Goal: Information Seeking & Learning: Learn about a topic

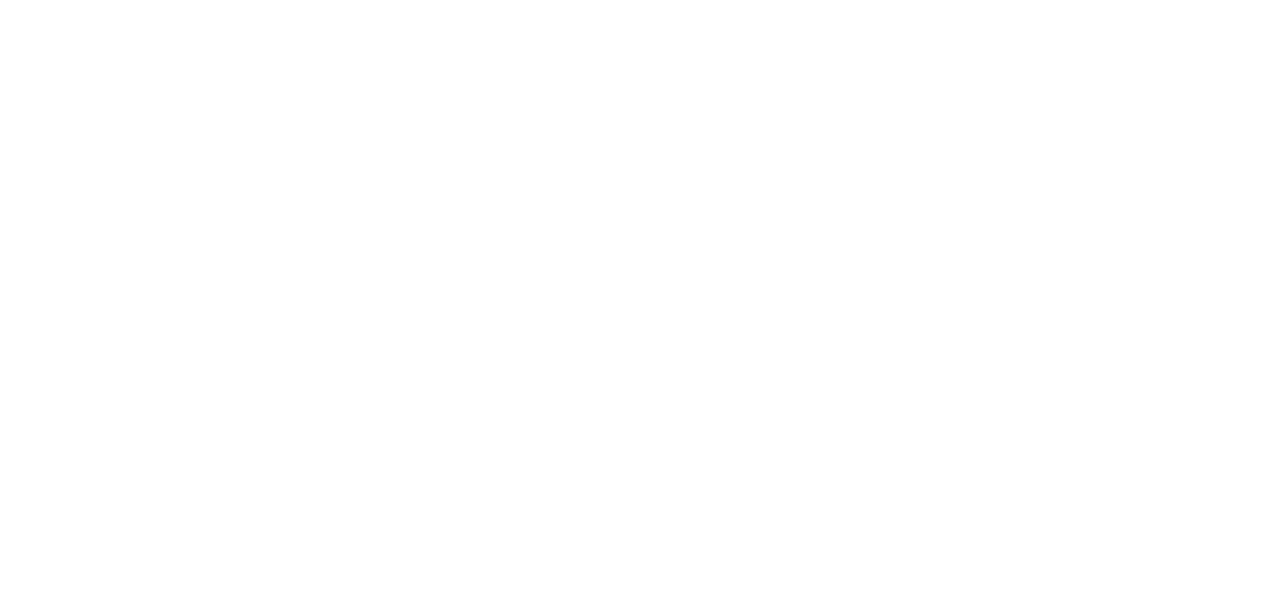
select select
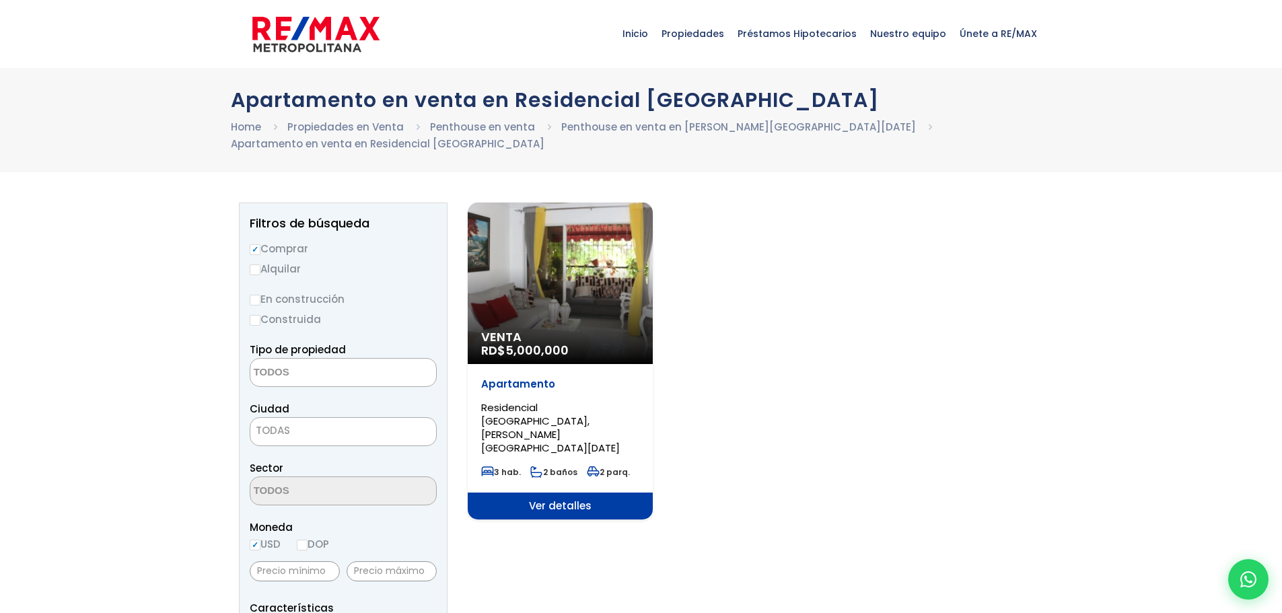
click at [629, 342] on span "Venta" at bounding box center [560, 337] width 158 height 13
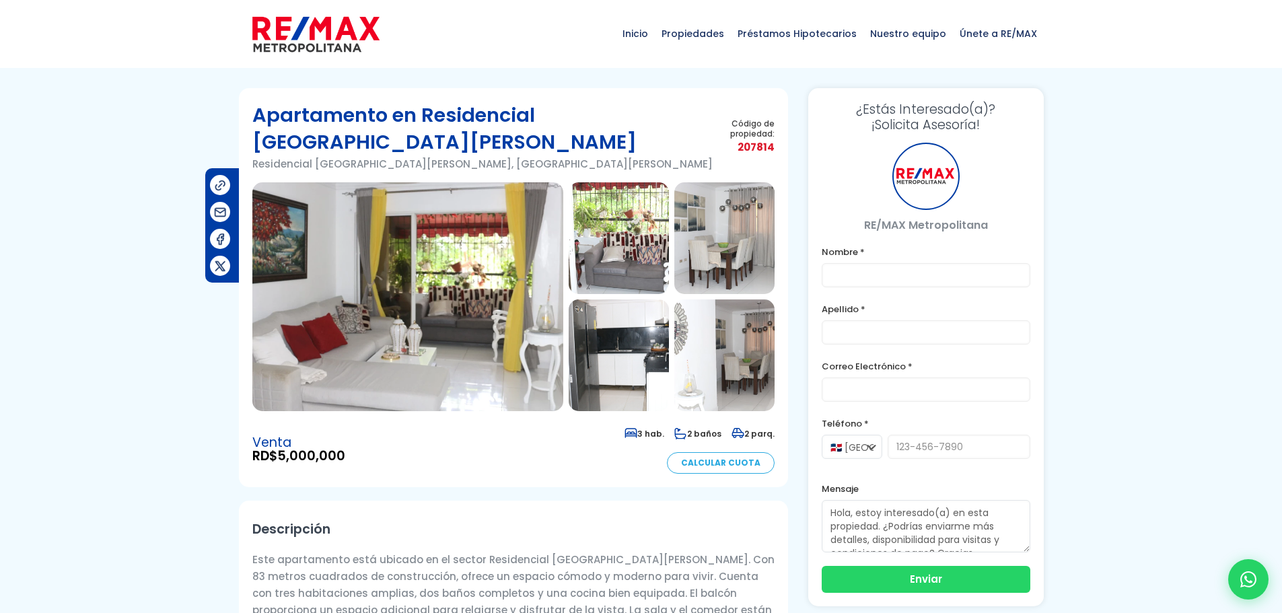
click at [479, 291] on img at bounding box center [407, 296] width 311 height 229
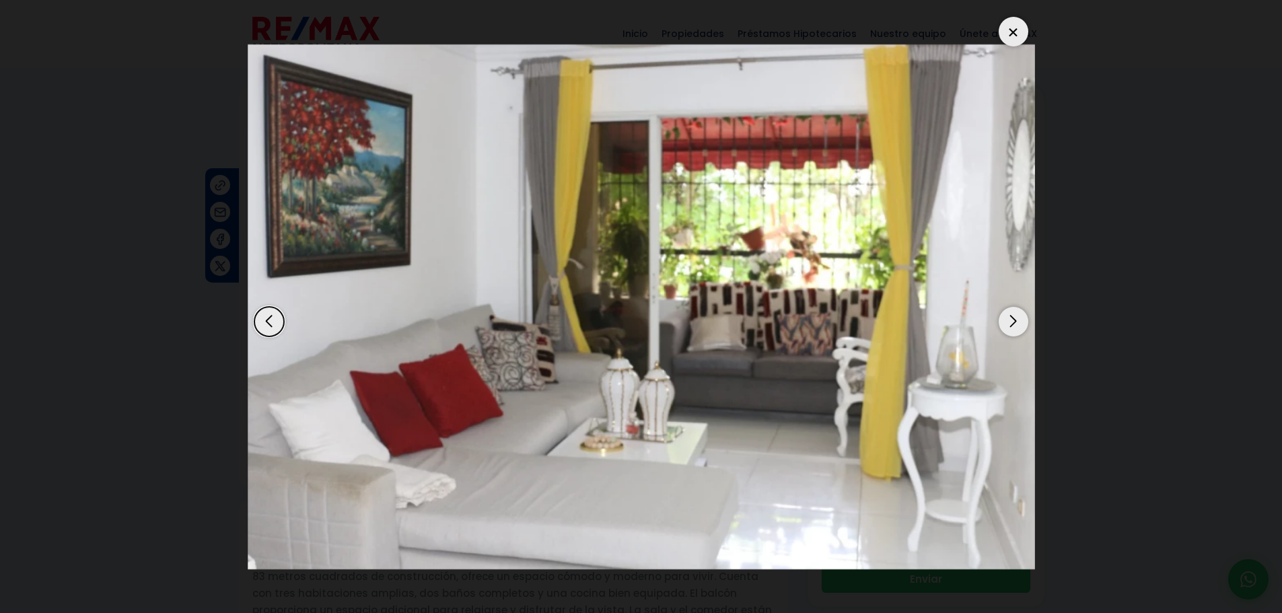
click at [1019, 323] on div "Next slide" at bounding box center [1014, 322] width 30 height 30
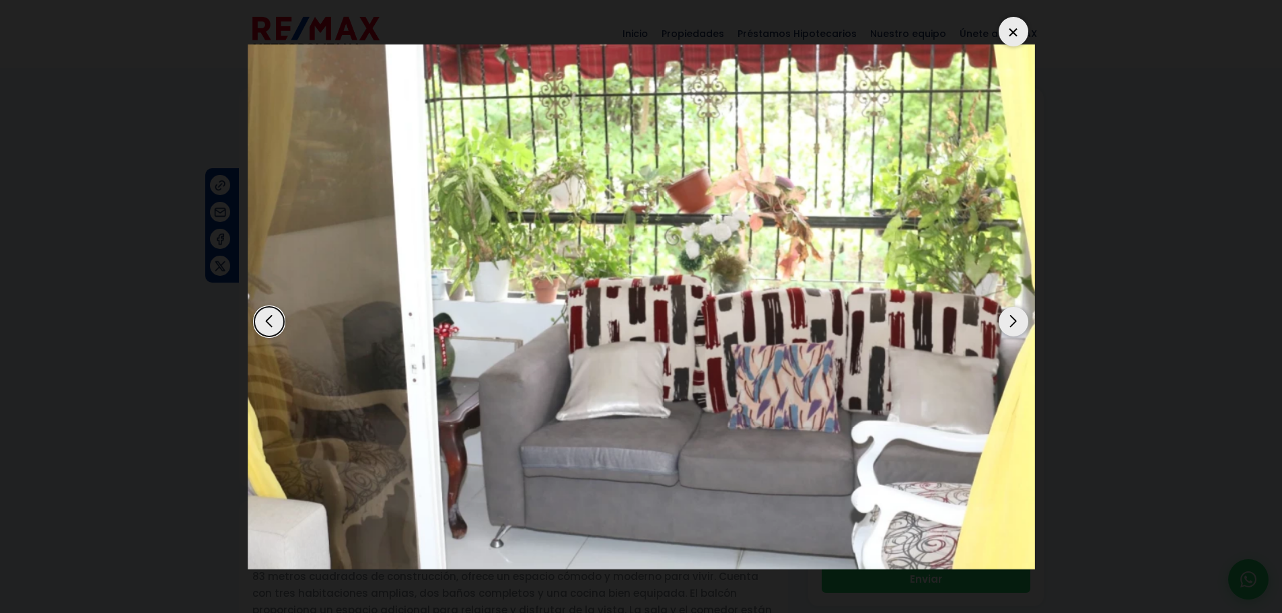
click at [1020, 323] on div "Next slide" at bounding box center [1014, 322] width 30 height 30
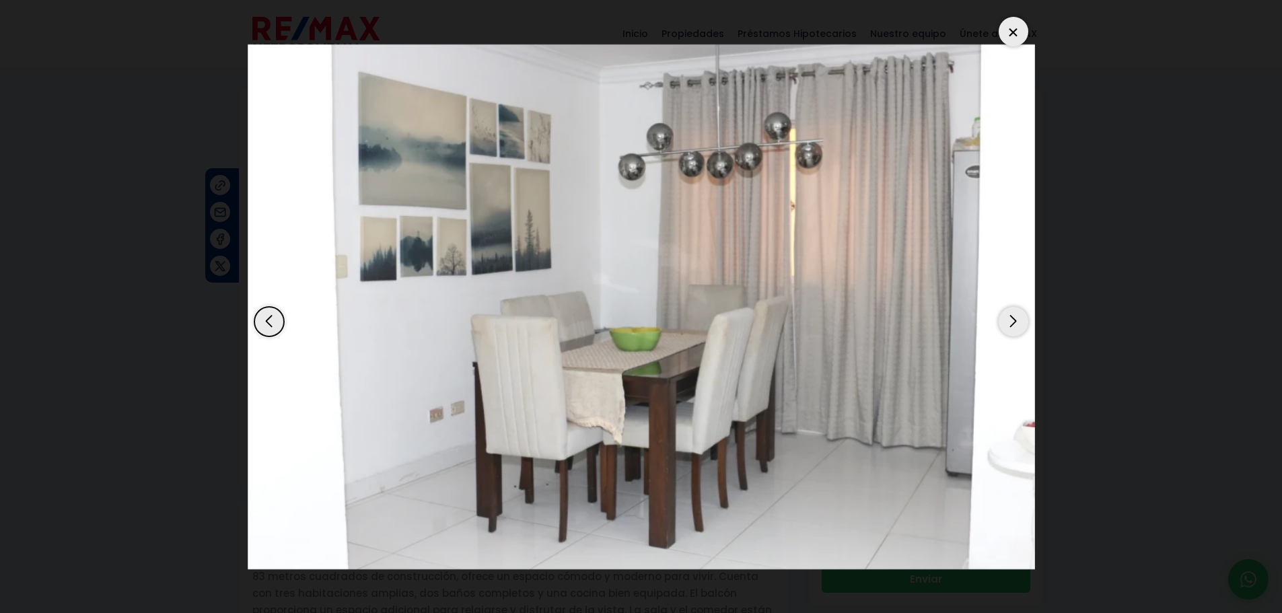
click at [1020, 323] on div "Next slide" at bounding box center [1014, 322] width 30 height 30
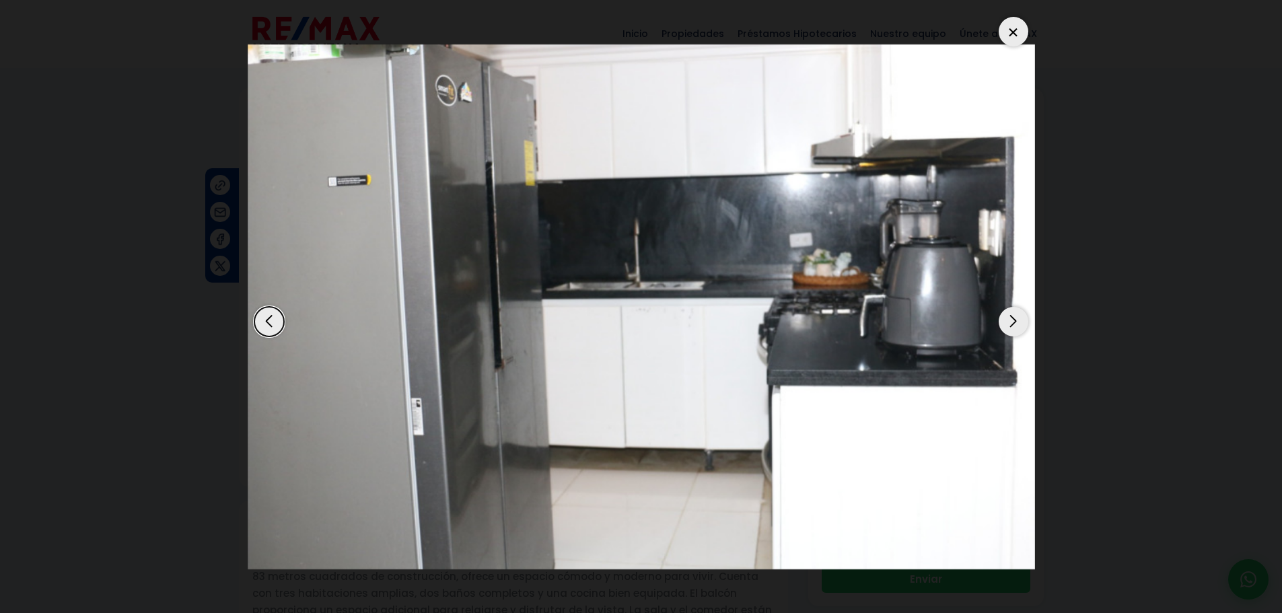
click at [1020, 323] on div "Next slide" at bounding box center [1014, 322] width 30 height 30
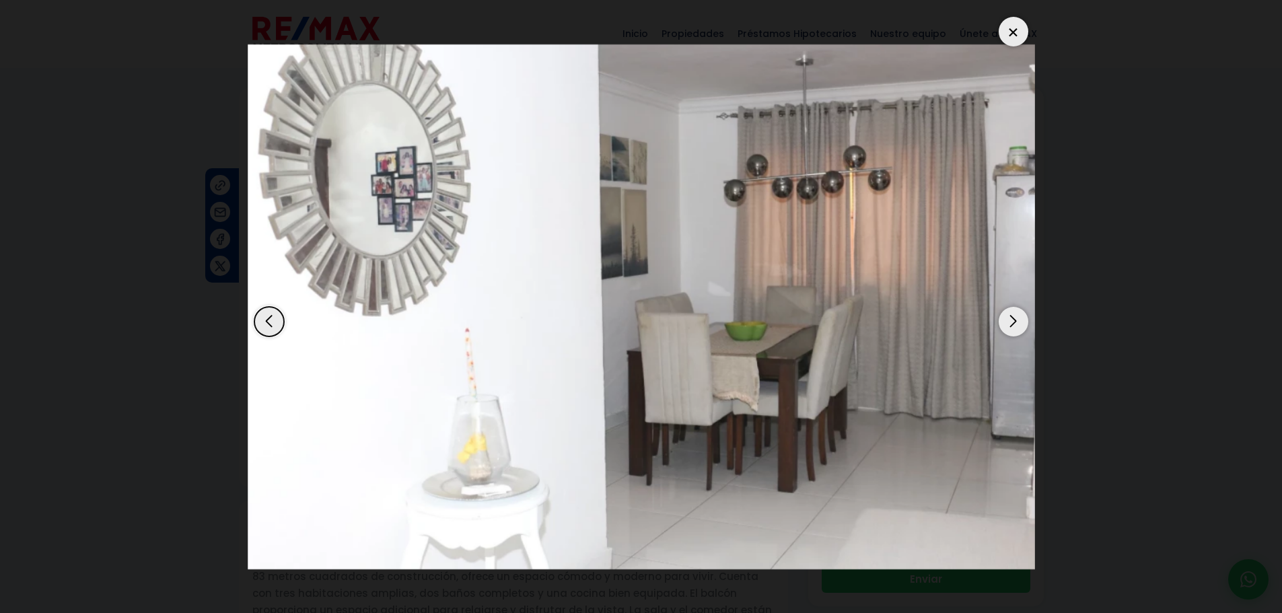
click at [1019, 324] on div "Next slide" at bounding box center [1014, 322] width 30 height 30
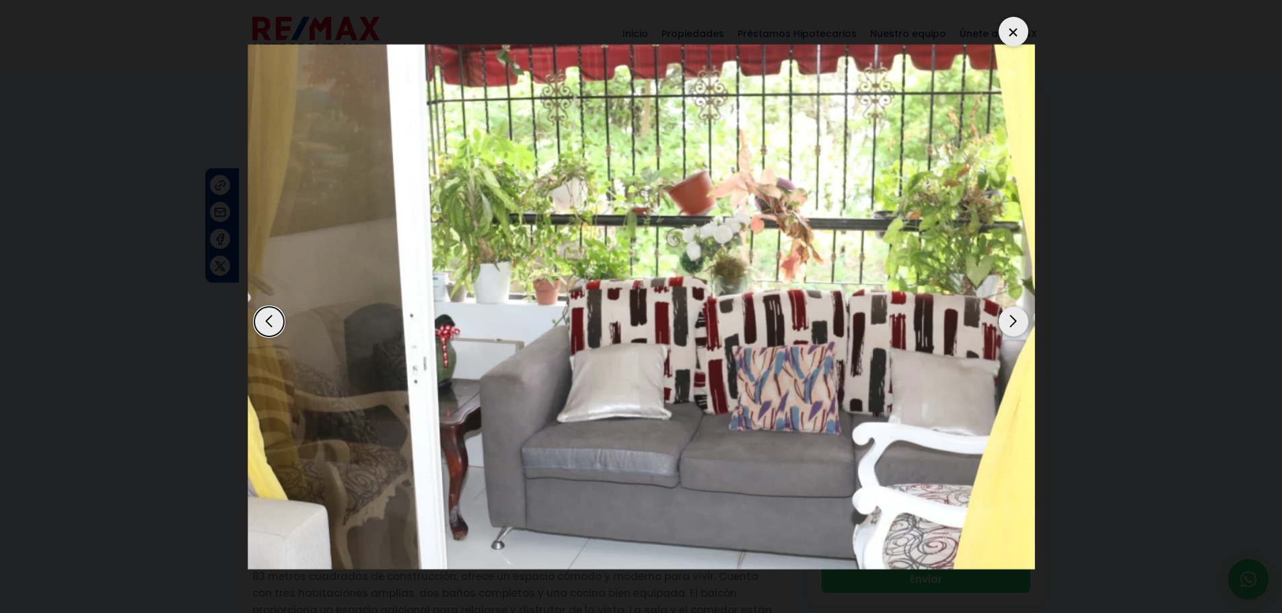
click at [1019, 324] on div "Next slide" at bounding box center [1014, 322] width 30 height 30
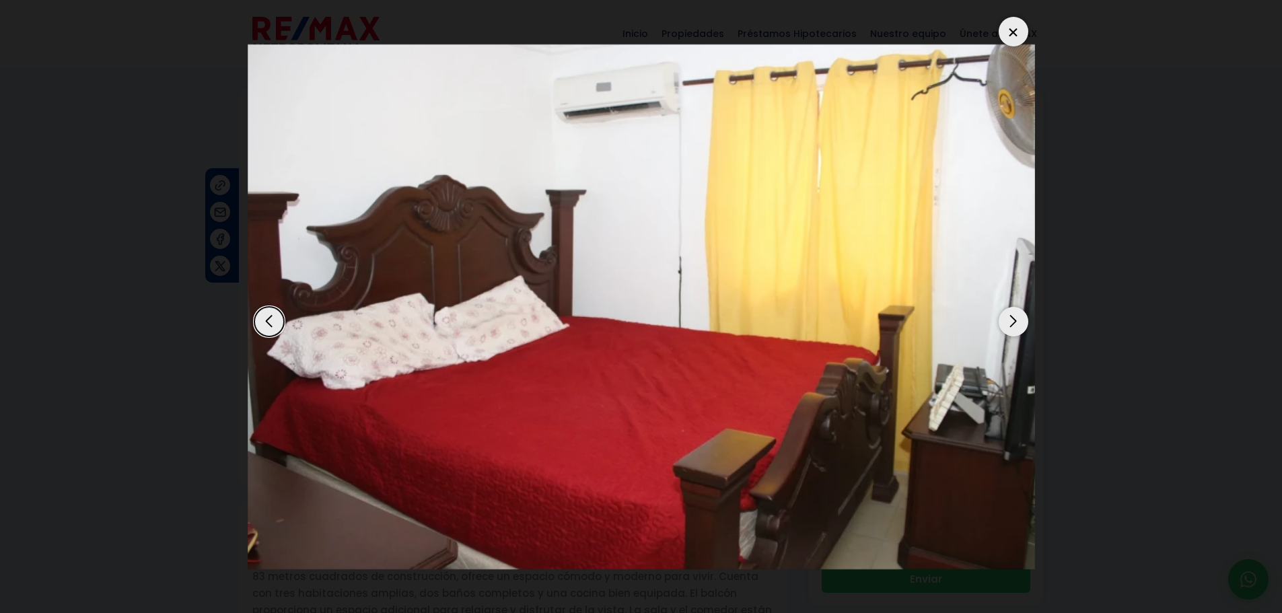
click at [1019, 324] on div "Next slide" at bounding box center [1014, 322] width 30 height 30
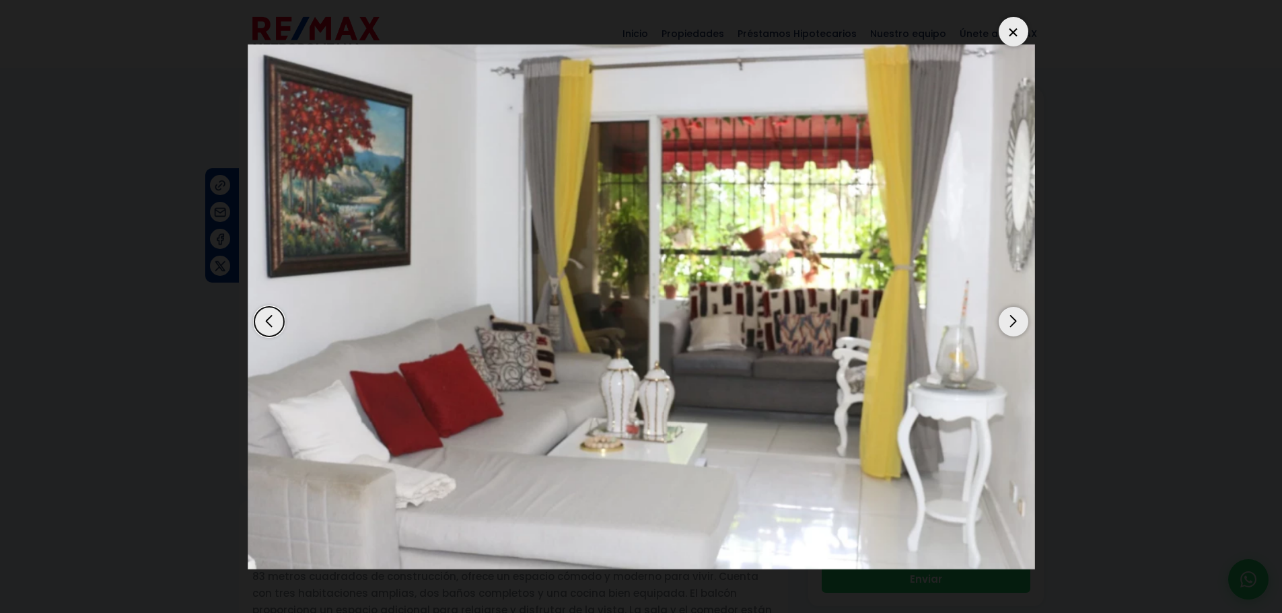
click at [1019, 324] on div "Next slide" at bounding box center [1014, 322] width 30 height 30
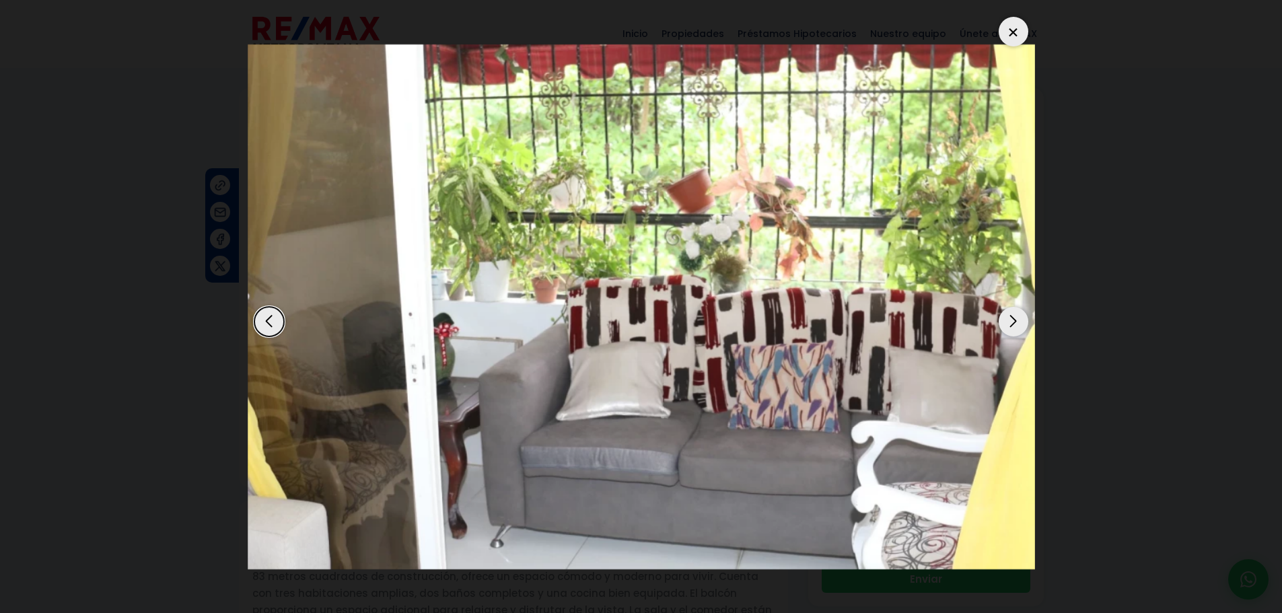
click at [1019, 324] on div "Next slide" at bounding box center [1014, 322] width 30 height 30
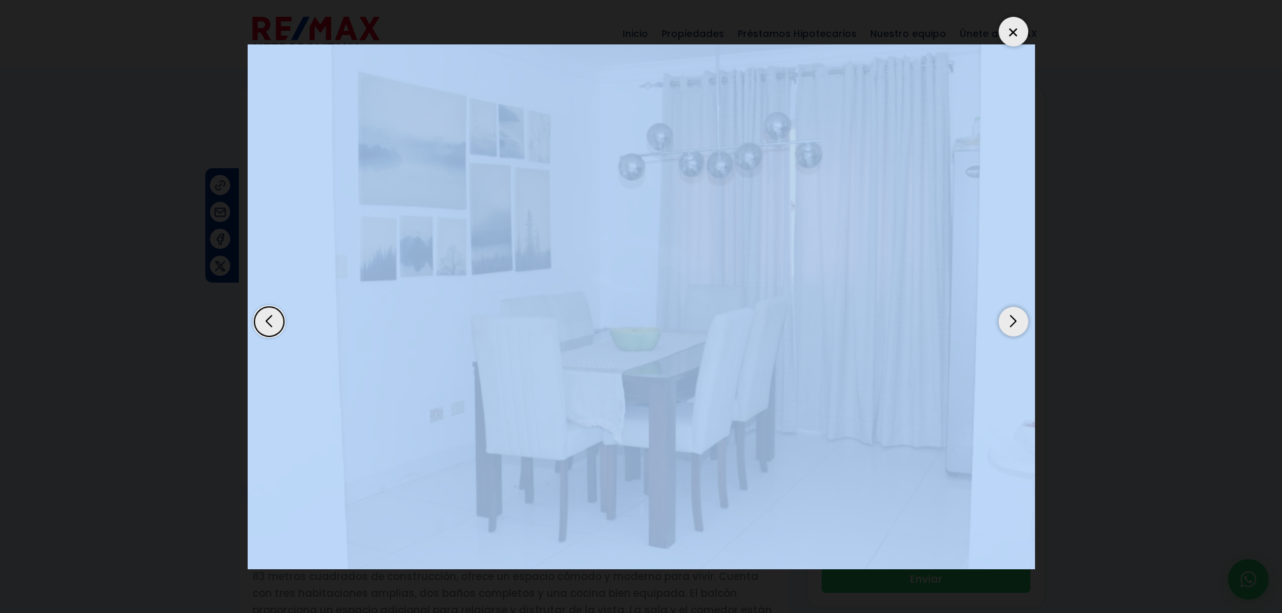
click at [1019, 324] on div "Next slide" at bounding box center [1014, 322] width 30 height 30
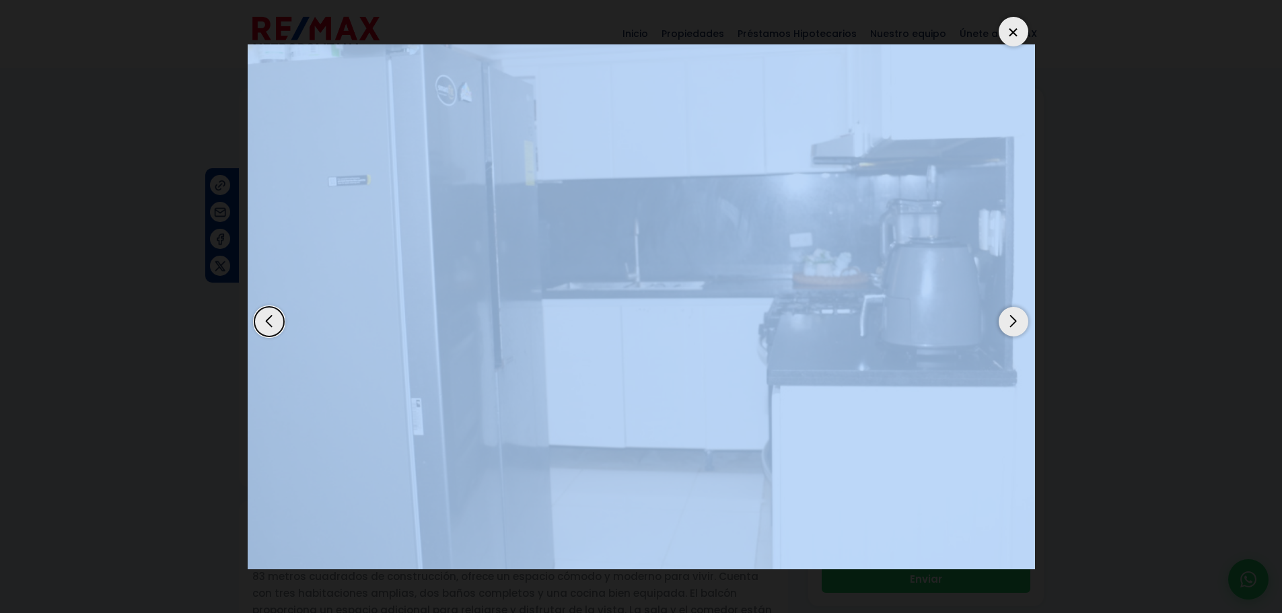
click at [1019, 324] on div "Next slide" at bounding box center [1014, 322] width 30 height 30
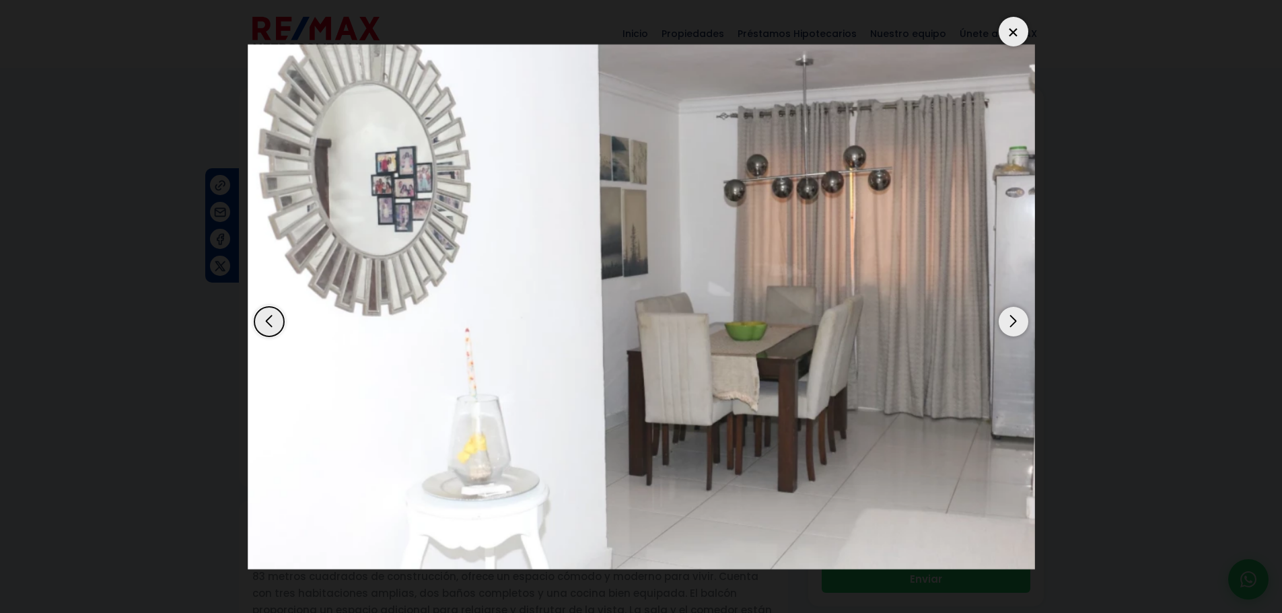
click at [1045, 316] on dialog at bounding box center [642, 306] width 808 height 613
click at [1010, 32] on div at bounding box center [1014, 32] width 30 height 30
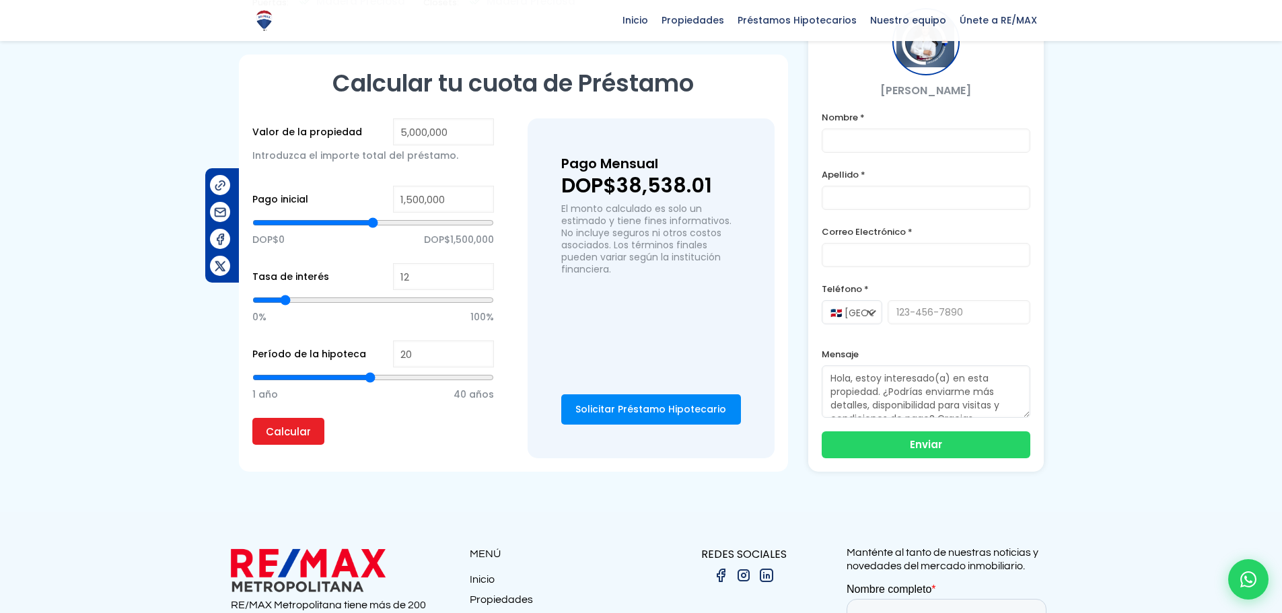
scroll to position [1046, 0]
